Goal: Find specific page/section: Find specific page/section

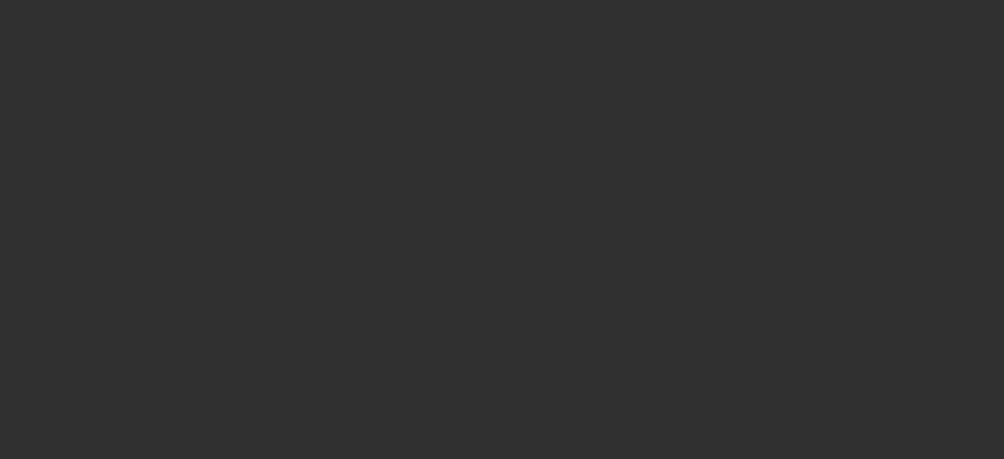
select select "10"
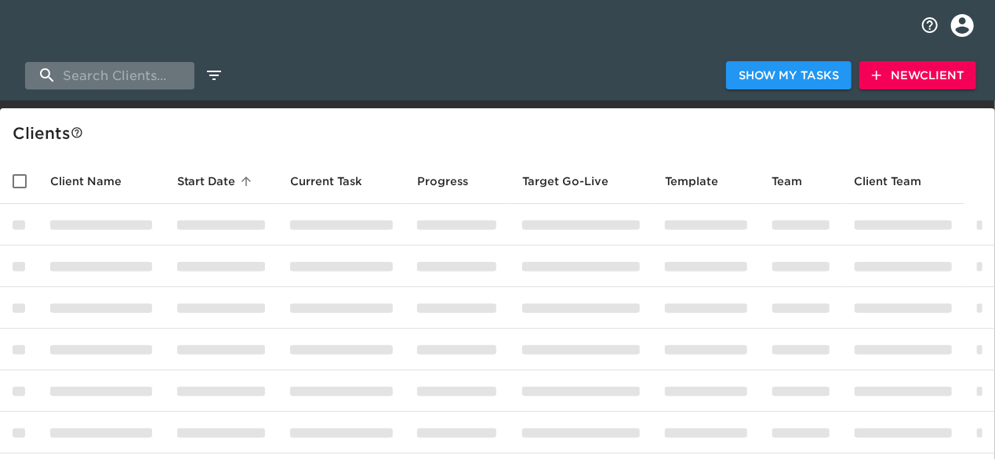
click at [154, 70] on input "search" at bounding box center [109, 75] width 169 height 27
type input "m"
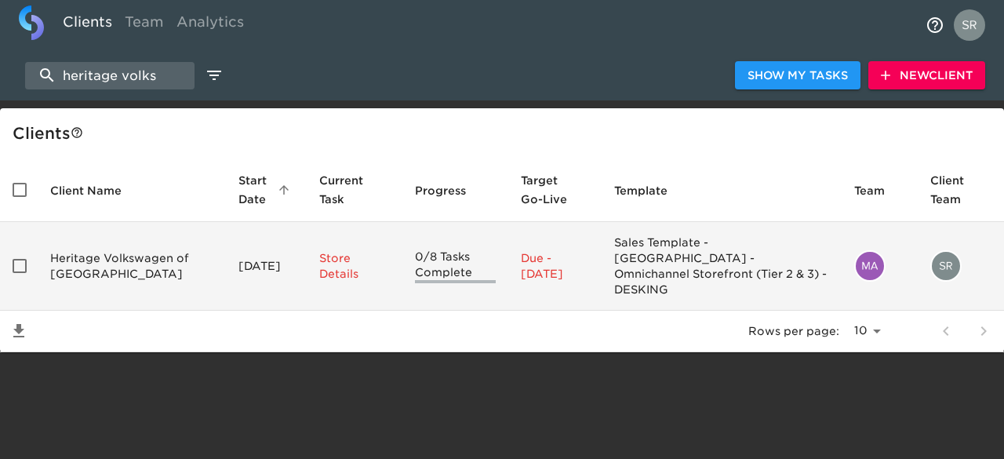
type input "heritage volks"
click at [111, 252] on td "Heritage Volkswagen of [GEOGRAPHIC_DATA]" at bounding box center [132, 266] width 188 height 89
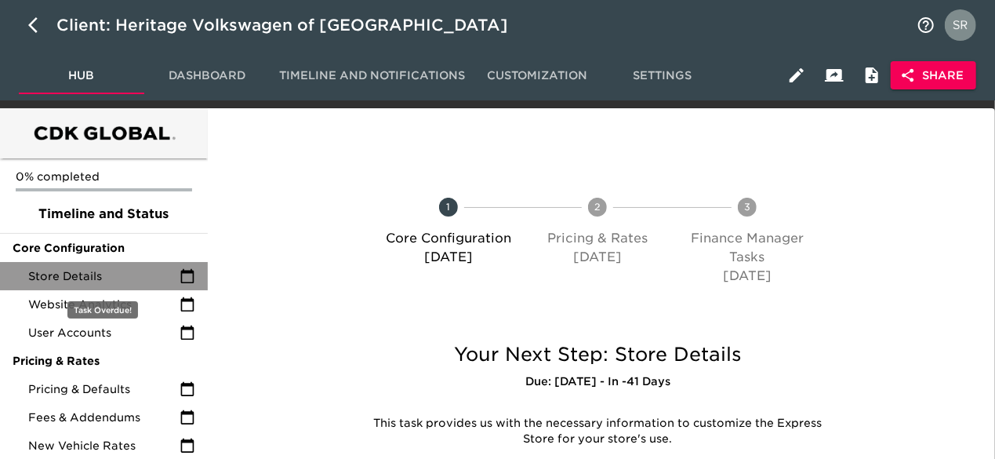
click at [88, 271] on span "Store Details" at bounding box center [103, 276] width 151 height 16
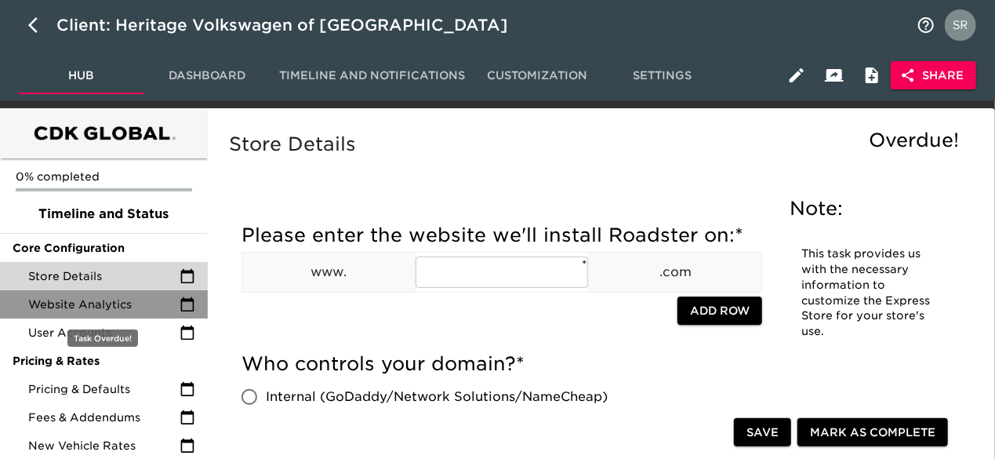
click at [75, 315] on div "Website Analytics" at bounding box center [104, 304] width 208 height 28
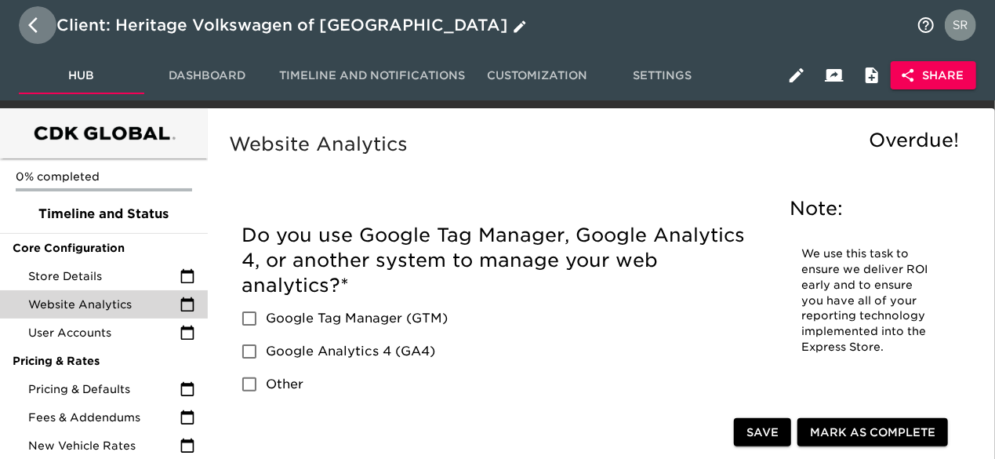
click at [35, 27] on icon "button" at bounding box center [37, 25] width 19 height 19
select select "10"
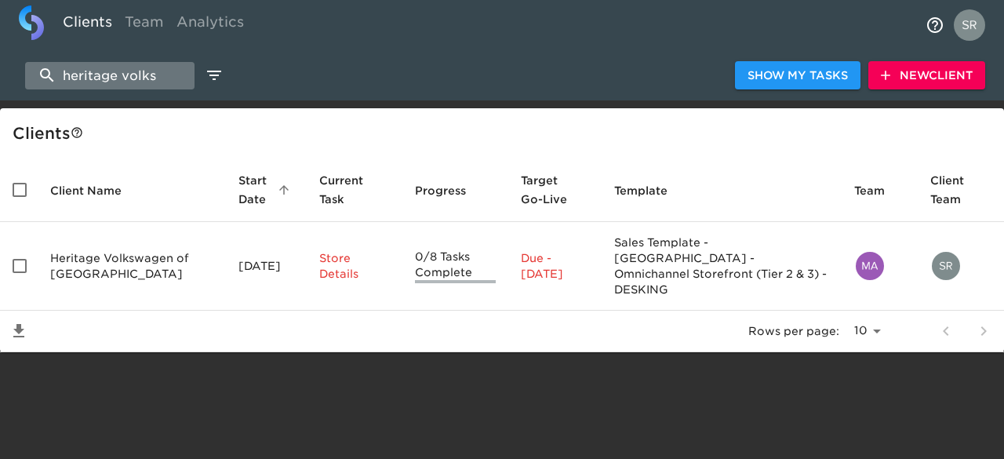
drag, startPoint x: 157, startPoint y: 68, endPoint x: 35, endPoint y: 63, distance: 121.7
click at [35, 63] on input "heritage volks" at bounding box center [109, 75] width 169 height 27
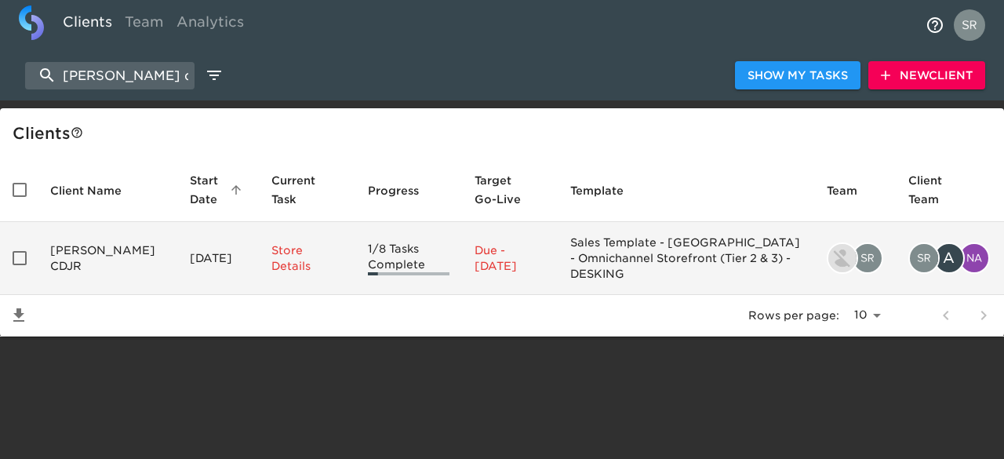
type input "[PERSON_NAME] cdjr"
click at [85, 249] on td "[PERSON_NAME] CDJR" at bounding box center [108, 258] width 140 height 73
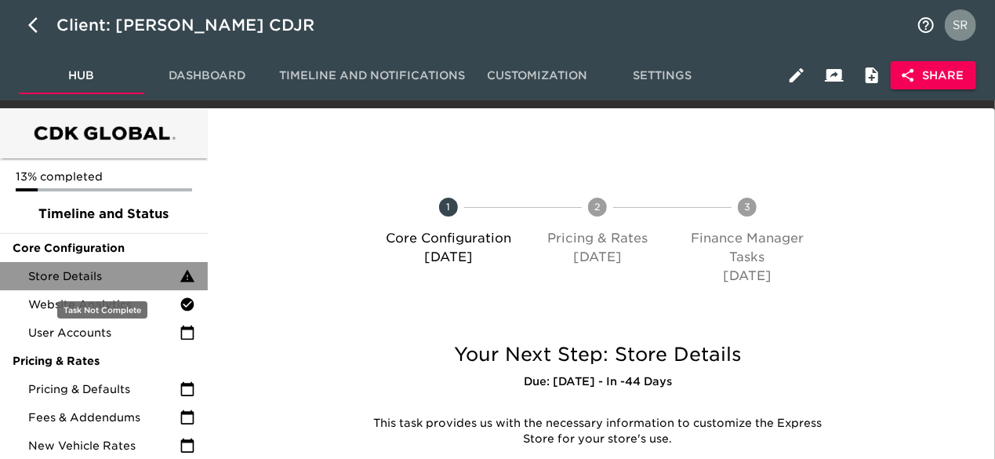
click at [92, 271] on span "Store Details" at bounding box center [103, 276] width 151 height 16
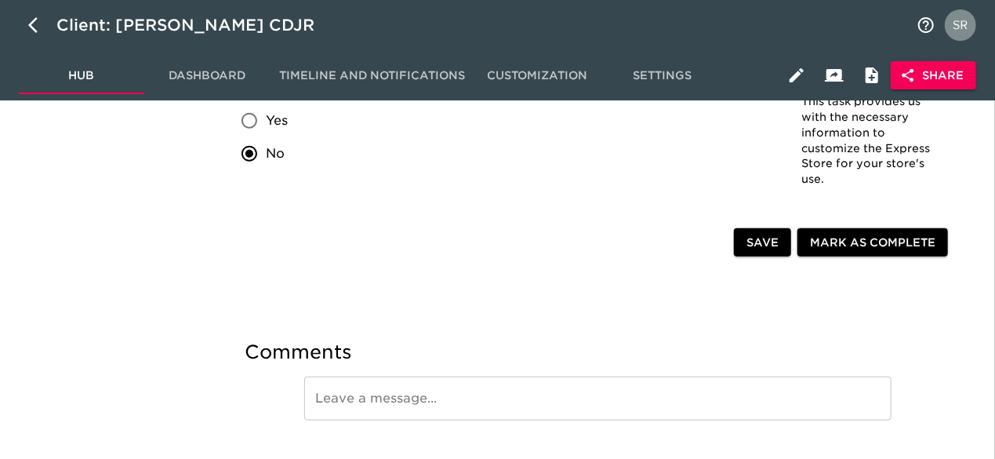
scroll to position [3624, 0]
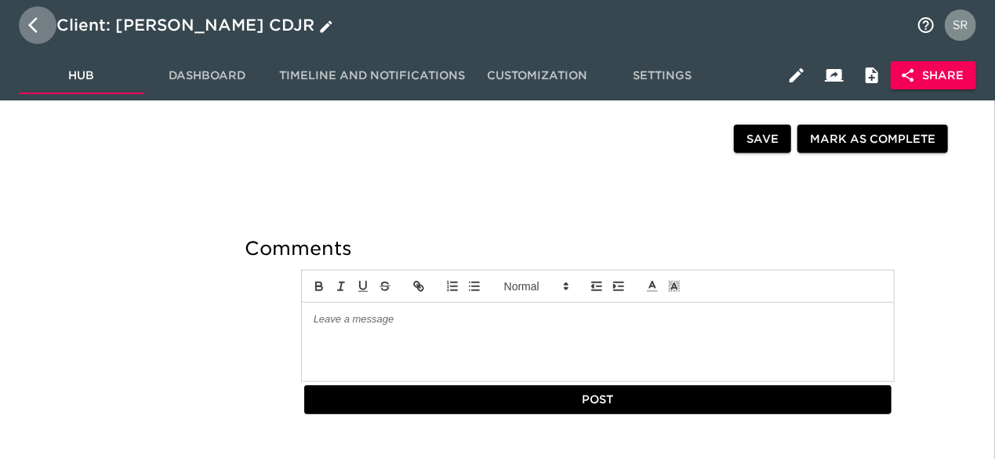
click at [35, 30] on icon "button" at bounding box center [32, 25] width 9 height 16
select select "10"
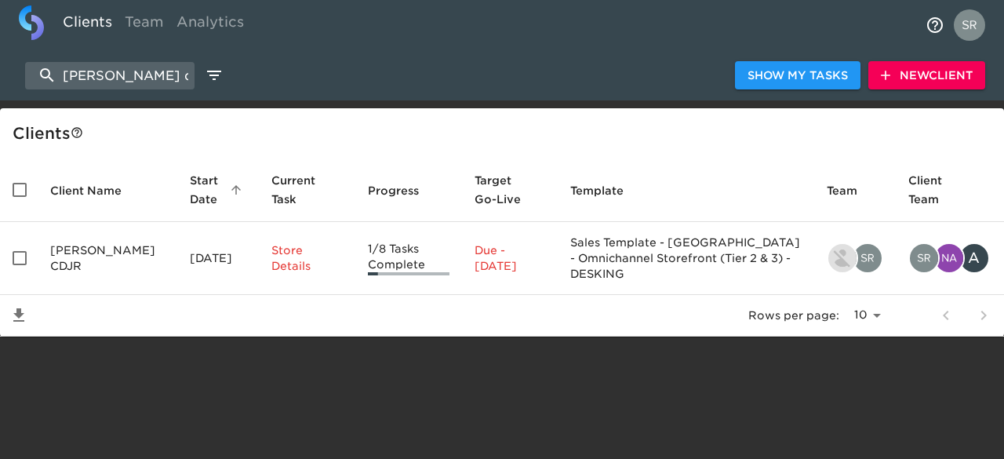
drag, startPoint x: 141, startPoint y: 82, endPoint x: 11, endPoint y: 82, distance: 130.2
click at [11, 82] on div "[PERSON_NAME] cdjr Show My Tasks New Client" at bounding box center [502, 75] width 1004 height 50
